Goal: Information Seeking & Learning: Learn about a topic

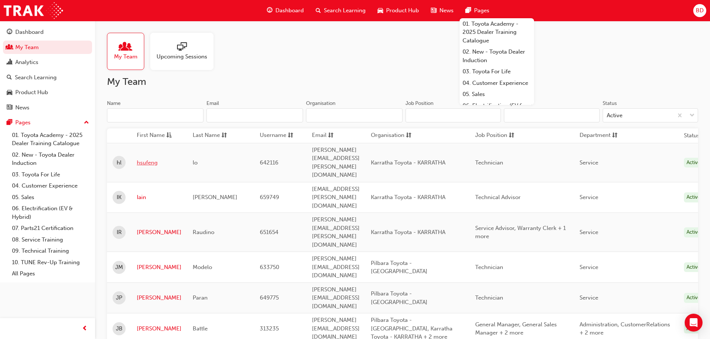
click at [147, 159] on link "hsufeng" at bounding box center [159, 163] width 45 height 9
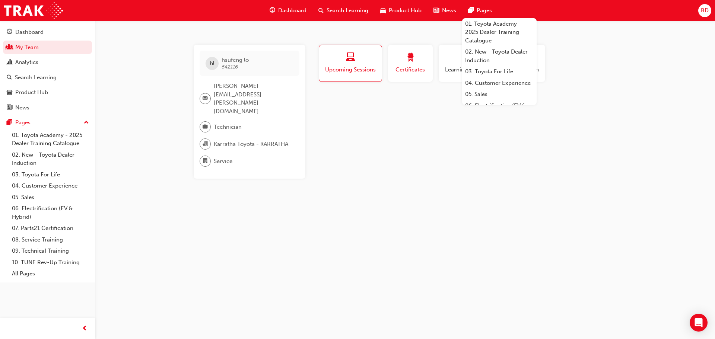
click at [414, 59] on span "award-icon" at bounding box center [410, 58] width 9 height 10
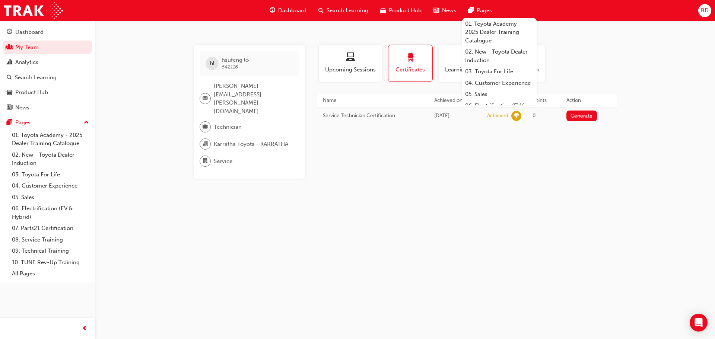
click at [22, 40] on button "Dashboard My Team Analytics Search Learning Product Hub News Pages" at bounding box center [47, 70] width 89 height 92
click at [26, 33] on div "Dashboard" at bounding box center [29, 32] width 28 height 9
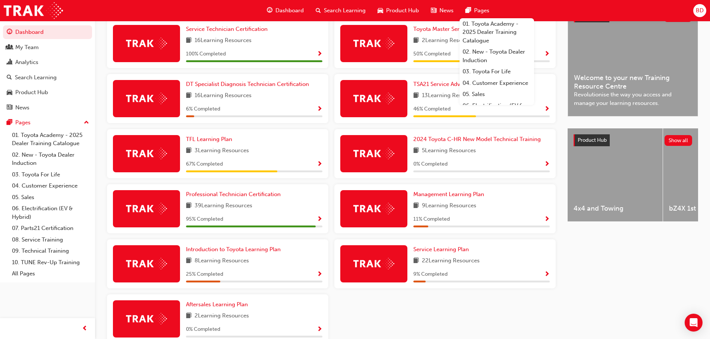
scroll to position [186, 0]
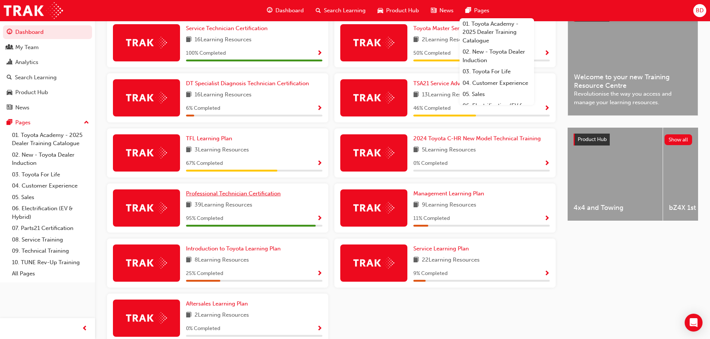
click at [217, 196] on span "Professional Technician Certification" at bounding box center [233, 193] width 95 height 7
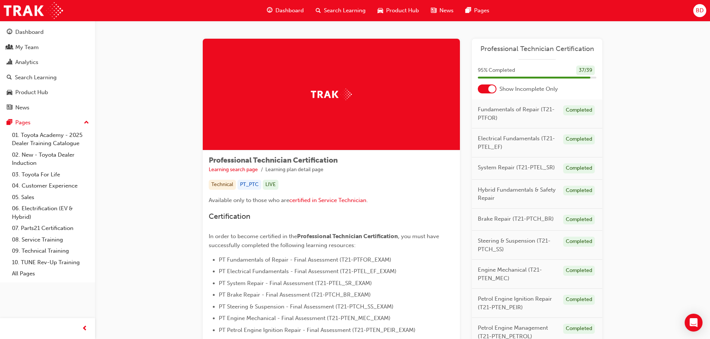
click at [655, 54] on div "Professional Technician Certification Learning search page Learning plan detail…" at bounding box center [402, 289] width 615 height 536
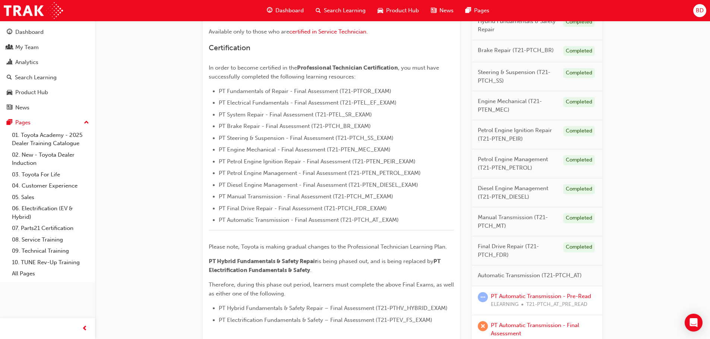
scroll to position [186, 0]
